Goal: Check status

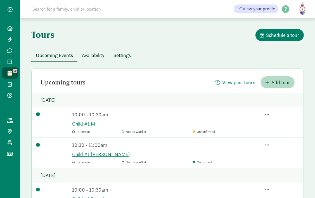
click at [57, 122] on div "10:00 - 10:30am Child #1 M In-person Not on waitlist Unconfirmed" at bounding box center [168, 122] width 272 height 30
click at [90, 123] on link "Child #1 M" at bounding box center [185, 124] width 227 height 8
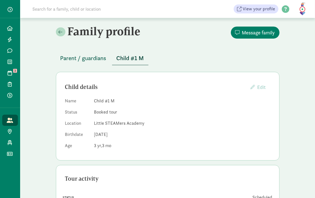
click at [90, 59] on span "Parent / guardians" at bounding box center [83, 58] width 46 height 9
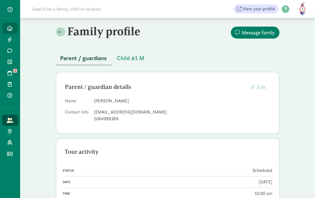
click at [8, 26] on icon at bounding box center [10, 28] width 6 height 5
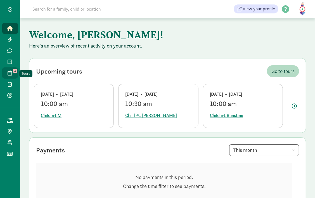
click at [12, 73] on icon at bounding box center [10, 72] width 4 height 5
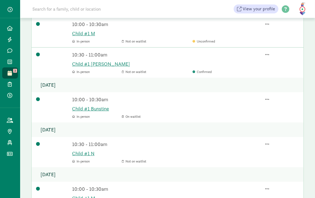
scroll to position [79, 0]
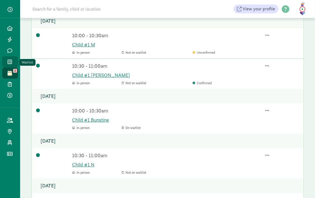
click at [13, 62] on span "Waitlist" at bounding box center [13, 61] width 0 height 7
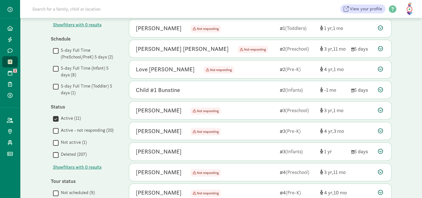
scroll to position [113, 0]
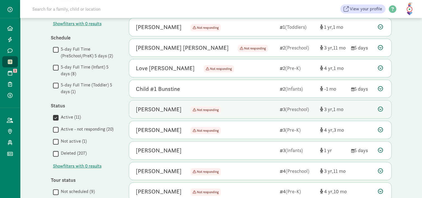
click at [314, 108] on icon at bounding box center [380, 108] width 5 height 5
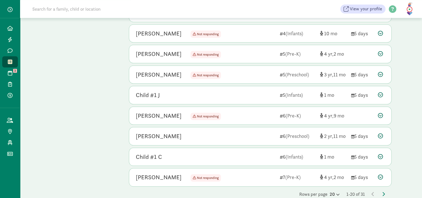
scroll to position [413, 0]
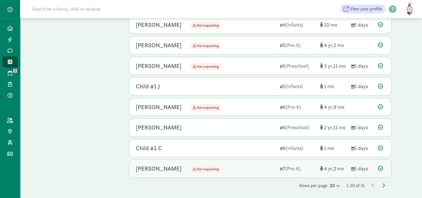
click at [314, 166] on icon at bounding box center [380, 168] width 5 height 5
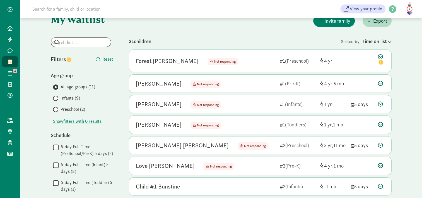
scroll to position [0, 0]
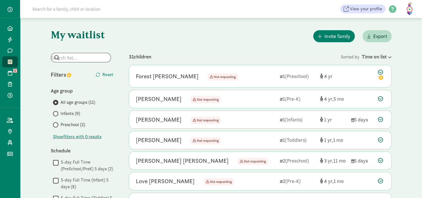
click at [70, 124] on span "Preschool (2)" at bounding box center [73, 124] width 25 height 7
click at [57, 124] on input "Preschool (2)" at bounding box center [55, 125] width 4 height 4
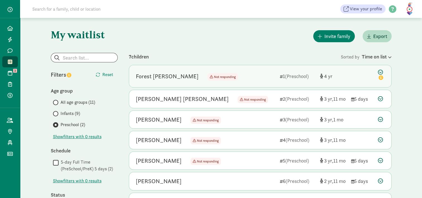
click at [314, 72] on icon at bounding box center [381, 76] width 7 height 12
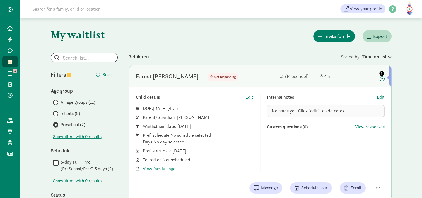
click at [314, 73] on icon "info" at bounding box center [382, 73] width 5 height 5
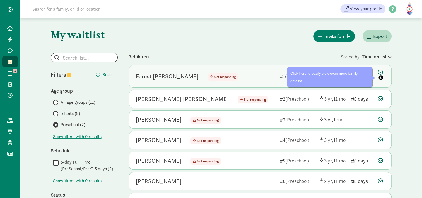
click at [314, 73] on icon at bounding box center [381, 76] width 7 height 12
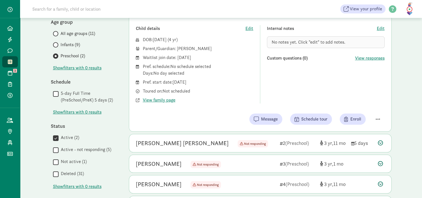
scroll to position [71, 0]
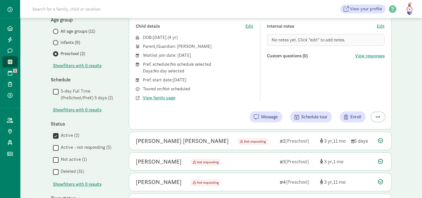
click at [314, 119] on span "button" at bounding box center [378, 116] width 4 height 5
click at [314, 115] on div "My waitlist Invite family Export Show filters Preschool Reset Filters Reset Age…" at bounding box center [221, 111] width 402 height 328
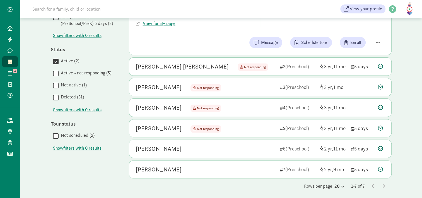
scroll to position [147, 0]
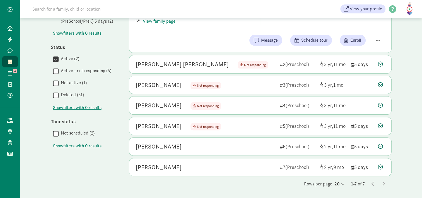
click at [73, 93] on label "Deleted (31)" at bounding box center [71, 94] width 25 height 7
click at [59, 93] on input "Deleted (31)" at bounding box center [56, 95] width 6 height 8
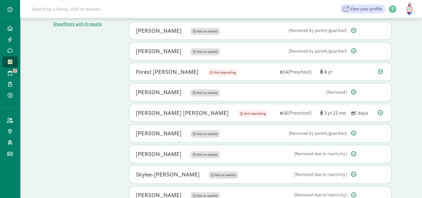
scroll to position [295, 0]
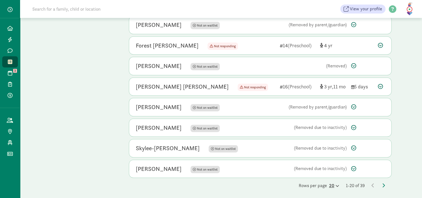
click at [314, 184] on icon at bounding box center [337, 186] width 5 height 4
click at [314, 173] on div "50" at bounding box center [321, 173] width 27 height 7
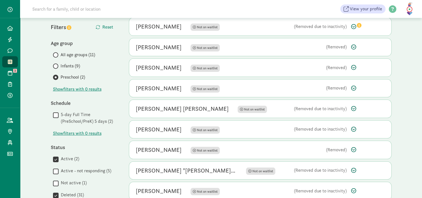
scroll to position [18, 0]
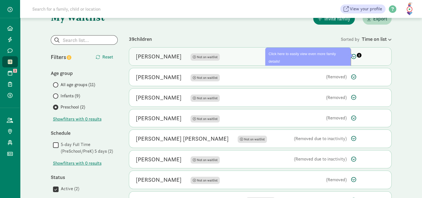
click at [314, 55] on icon "info" at bounding box center [359, 55] width 5 height 5
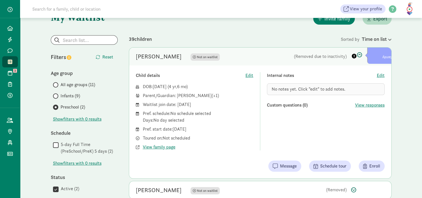
click at [314, 57] on icon "info" at bounding box center [354, 56] width 5 height 5
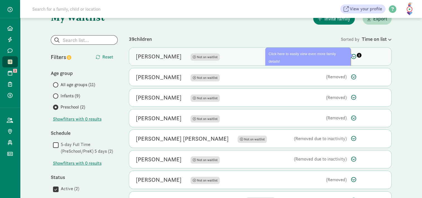
click at [314, 54] on span "Click here to easily view even more family details!" at bounding box center [302, 58] width 67 height 12
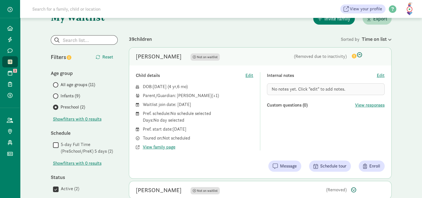
click at [193, 37] on div "39 children" at bounding box center [235, 39] width 212 height 8
click at [13, 70] on span "3" at bounding box center [15, 71] width 4 height 4
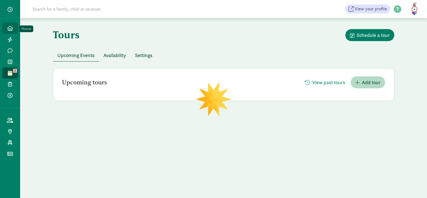
click at [11, 29] on icon at bounding box center [10, 28] width 6 height 5
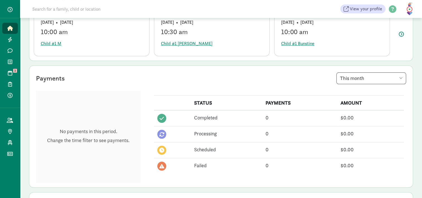
scroll to position [47, 0]
